Goal: Find contact information: Find contact information

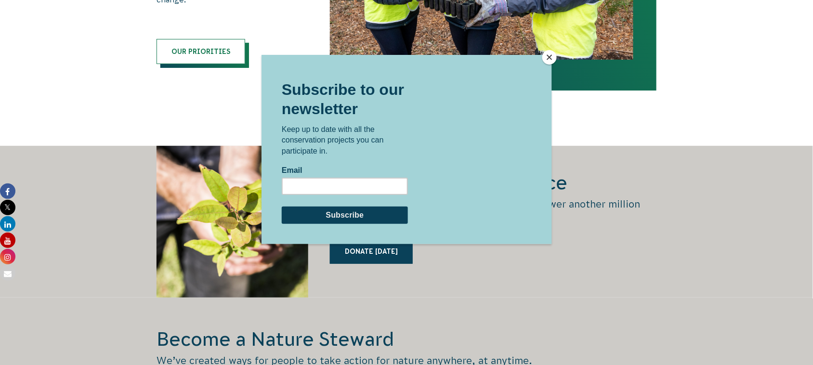
scroll to position [1175, 0]
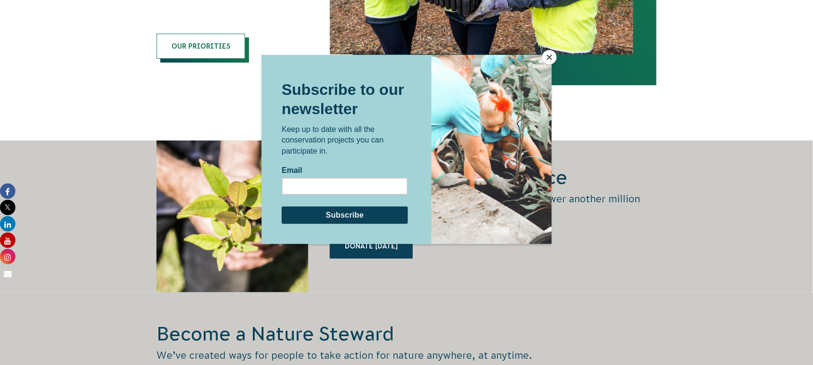
click at [545, 57] on button "Close" at bounding box center [549, 57] width 14 height 14
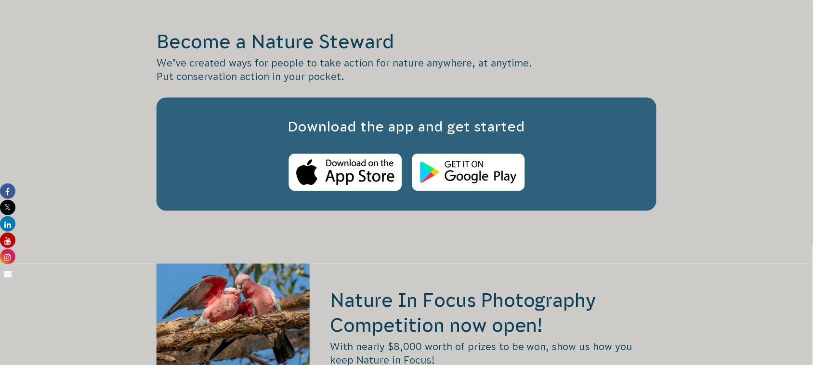
scroll to position [1479, 0]
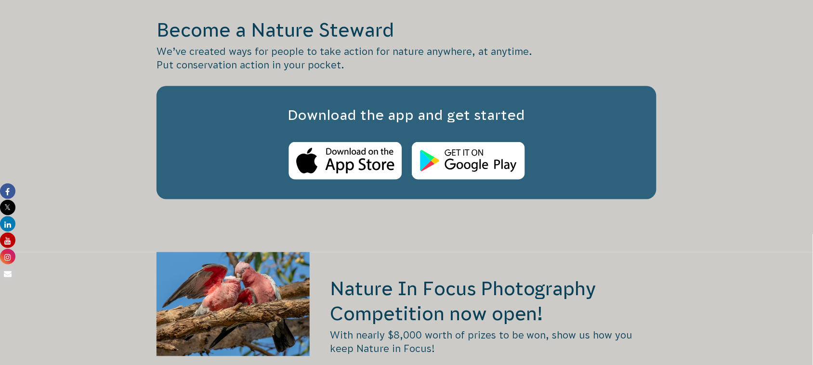
drag, startPoint x: 810, startPoint y: 188, endPoint x: 810, endPoint y: 198, distance: 10.1
click at [810, 198] on div "Become a Nature Steward We’ve created ways for people to take action for nature…" at bounding box center [406, 120] width 813 height 264
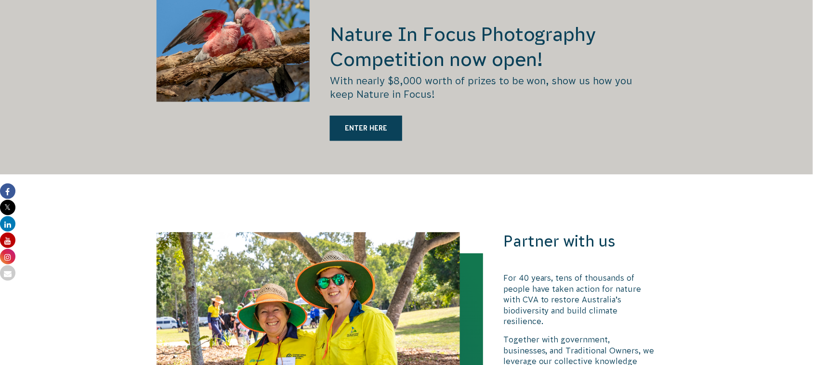
scroll to position [0, 0]
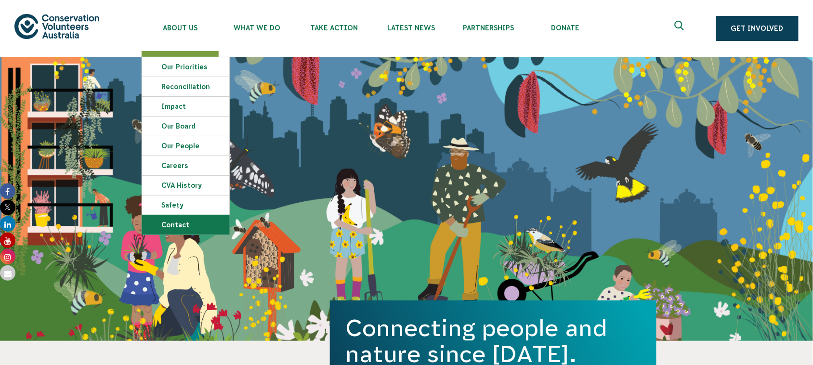
click at [191, 222] on link "Contact" at bounding box center [185, 224] width 87 height 19
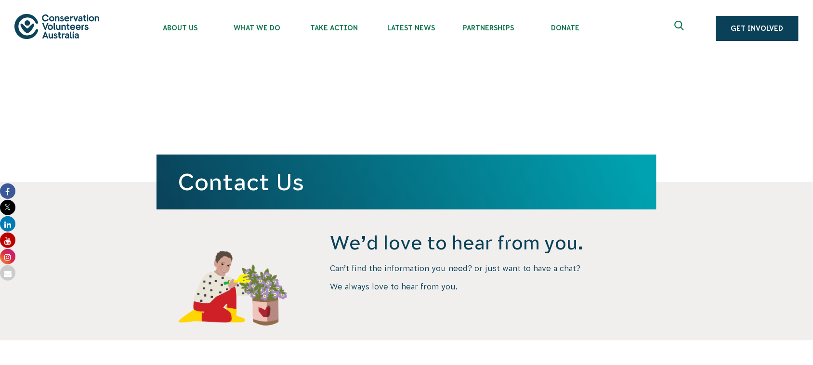
drag, startPoint x: 816, startPoint y: 112, endPoint x: 812, endPoint y: 8, distance: 104.5
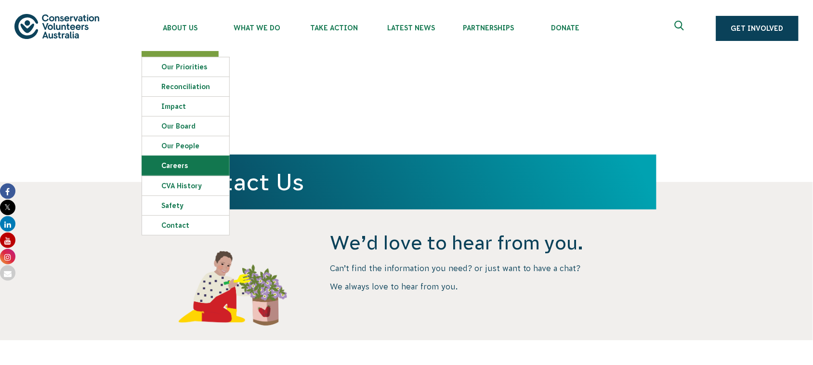
click at [181, 160] on link "Careers" at bounding box center [185, 165] width 87 height 19
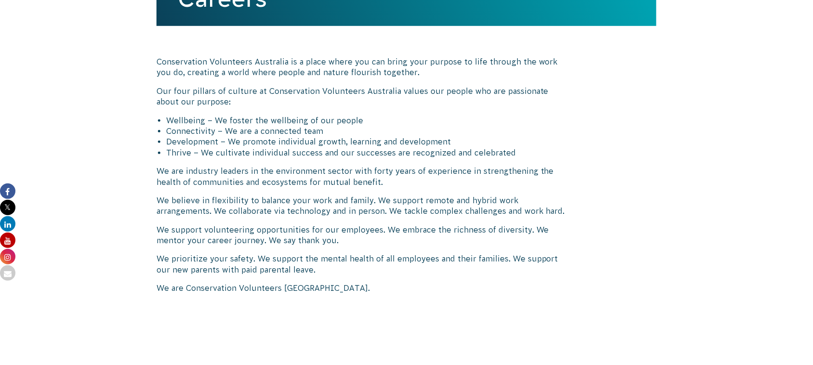
scroll to position [187, 0]
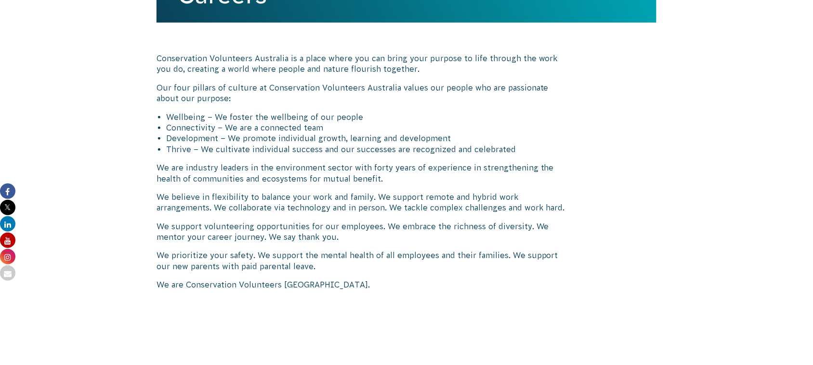
drag, startPoint x: 818, startPoint y: 32, endPoint x: 821, endPoint y: 63, distance: 31.4
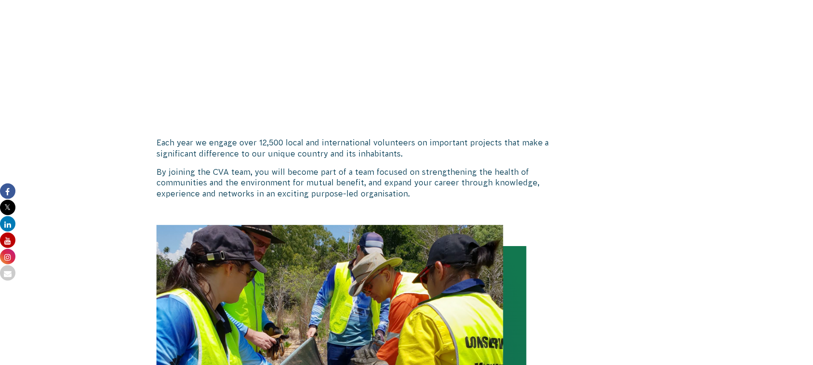
scroll to position [0, 0]
